Goal: Transaction & Acquisition: Obtain resource

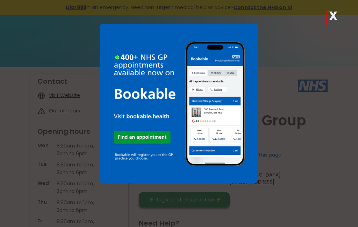
click at [331, 17] on strong "X" at bounding box center [333, 15] width 8 height 17
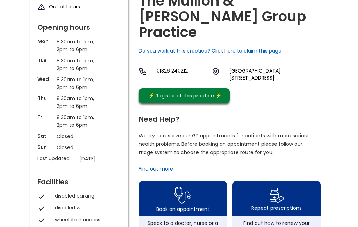
scroll to position [113, 0]
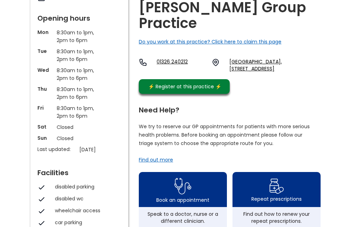
click at [281, 177] on img at bounding box center [276, 186] width 15 height 19
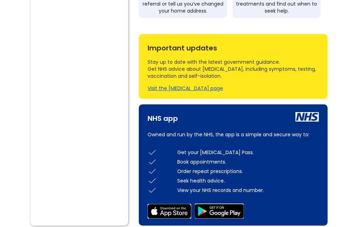
scroll to position [408, 0]
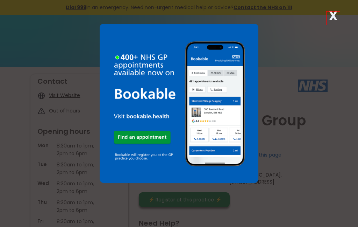
click at [333, 20] on strong "X" at bounding box center [333, 15] width 8 height 17
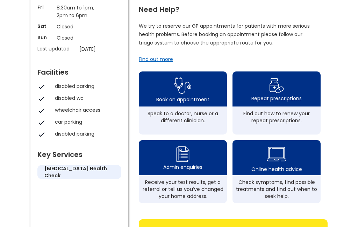
scroll to position [206, 0]
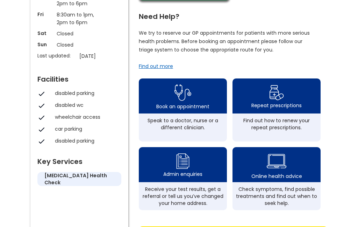
click at [291, 117] on div "Find out how to renew your repeat prescriptions." at bounding box center [276, 124] width 81 height 14
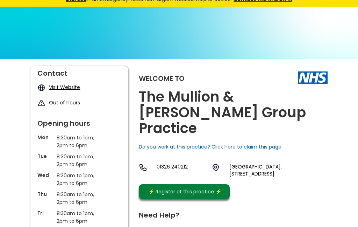
scroll to position [0, 0]
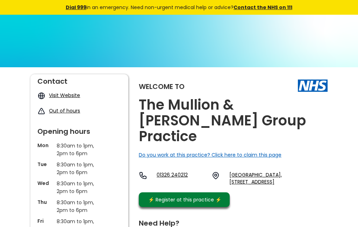
click at [65, 96] on link "Visit Website" at bounding box center [64, 95] width 31 height 7
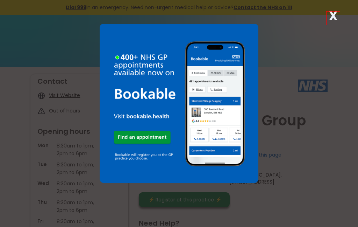
click at [338, 21] on div "X" at bounding box center [333, 18] width 14 height 14
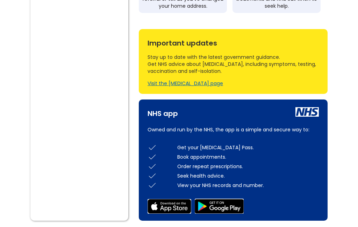
scroll to position [403, 0]
click at [227, 163] on div "Order repeat prescriptions." at bounding box center [248, 166] width 142 height 7
click at [229, 163] on div "Order repeat prescriptions." at bounding box center [248, 166] width 142 height 7
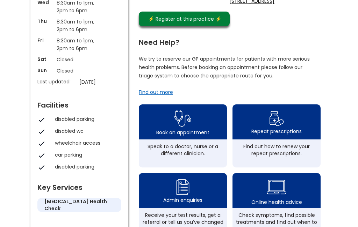
scroll to position [181, 0]
click at [282, 109] on img at bounding box center [276, 118] width 15 height 19
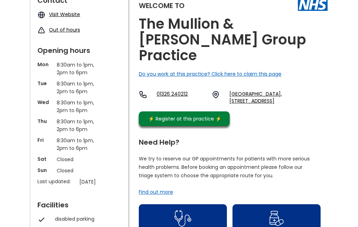
scroll to position [0, 0]
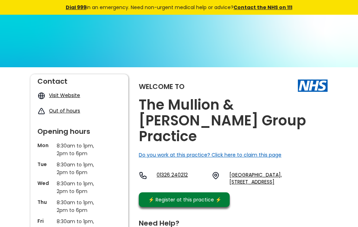
click at [65, 98] on link "Visit Website" at bounding box center [64, 95] width 31 height 7
